Goal: Check status

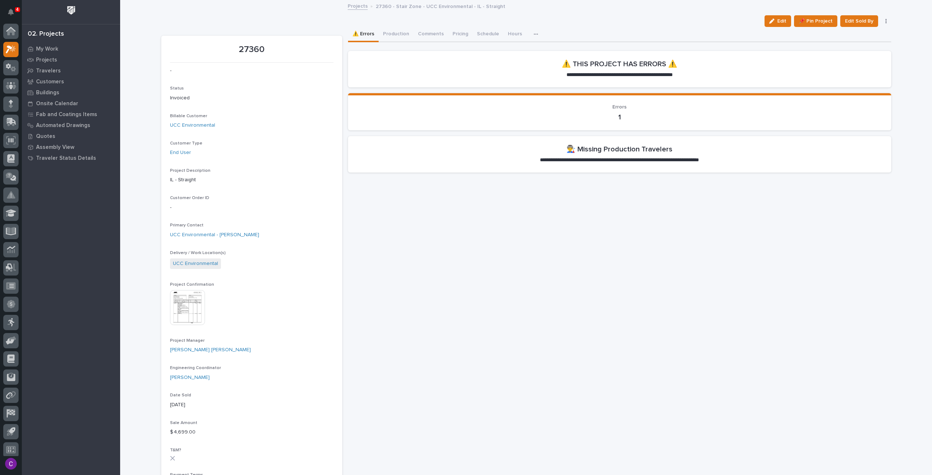
scroll to position [4, 0]
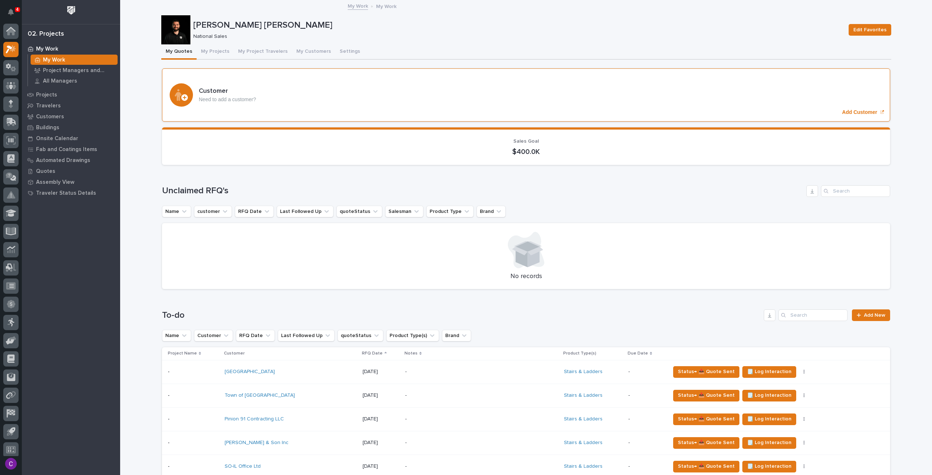
scroll to position [4, 0]
click at [210, 48] on button "My Projects" at bounding box center [215, 51] width 37 height 15
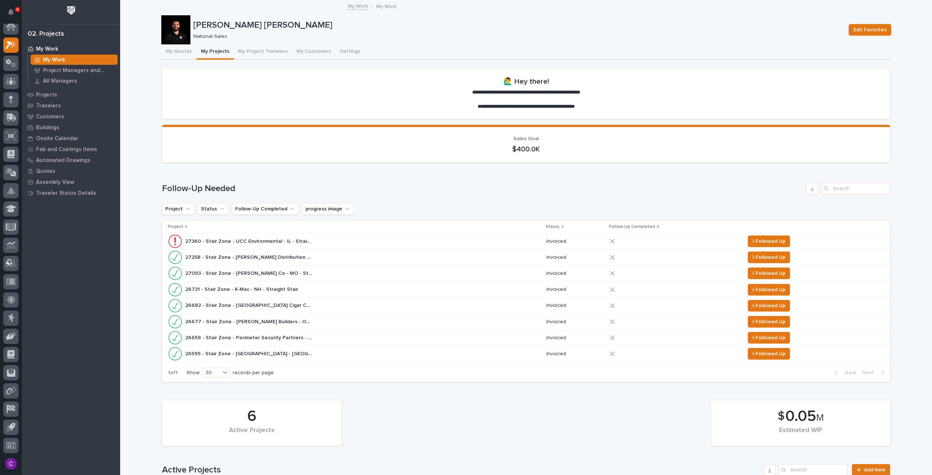
click at [332, 272] on div "27093 - Stair Zone - [PERSON_NAME] Co - MO - Straight Stair II 27093 - Stair Zo…" at bounding box center [354, 273] width 373 height 15
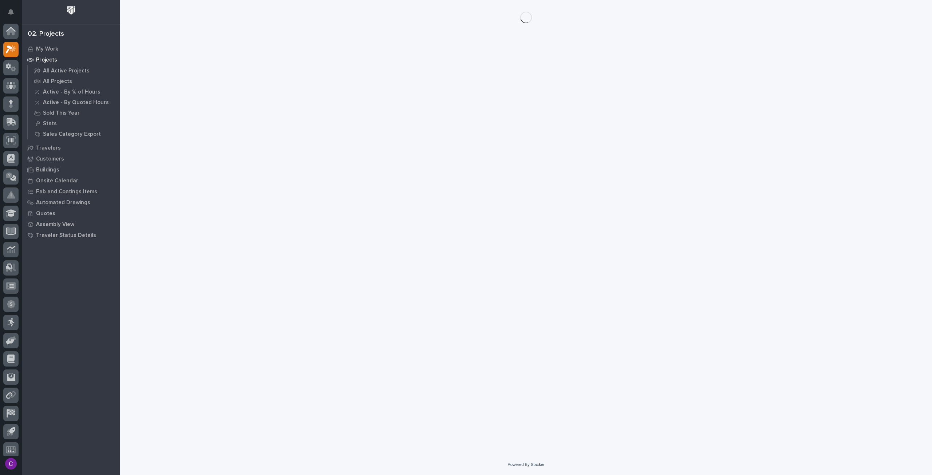
scroll to position [4, 0]
